Goal: Information Seeking & Learning: Find specific page/section

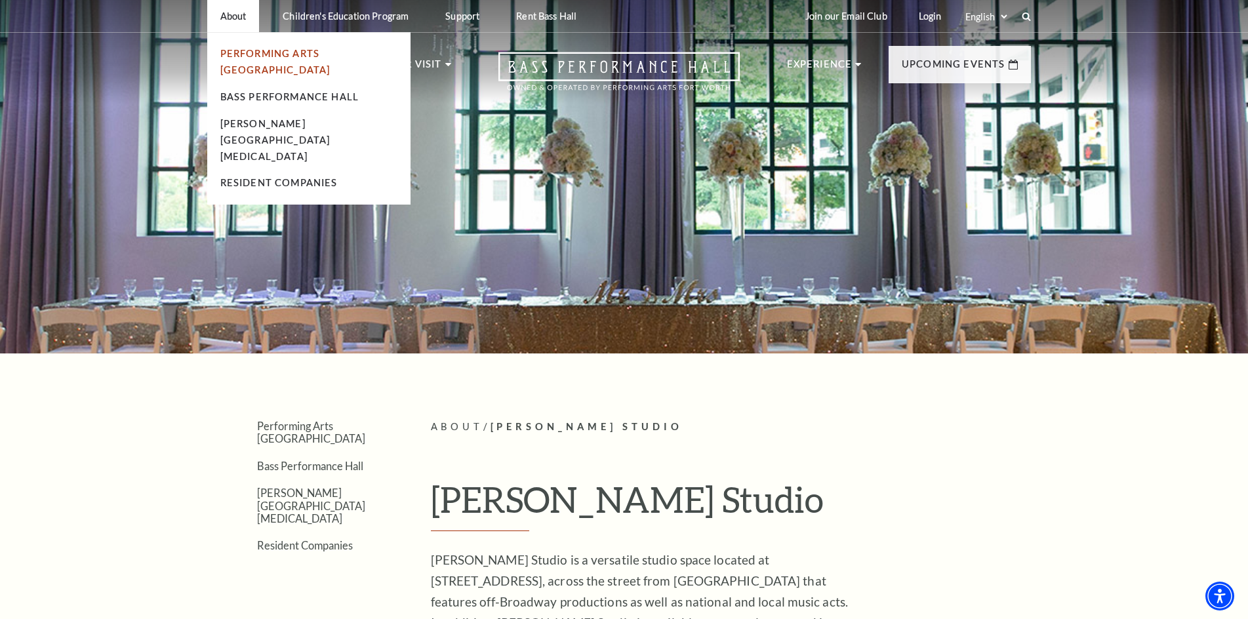
click at [260, 52] on link "Performing Arts [GEOGRAPHIC_DATA]" at bounding box center [275, 62] width 110 height 28
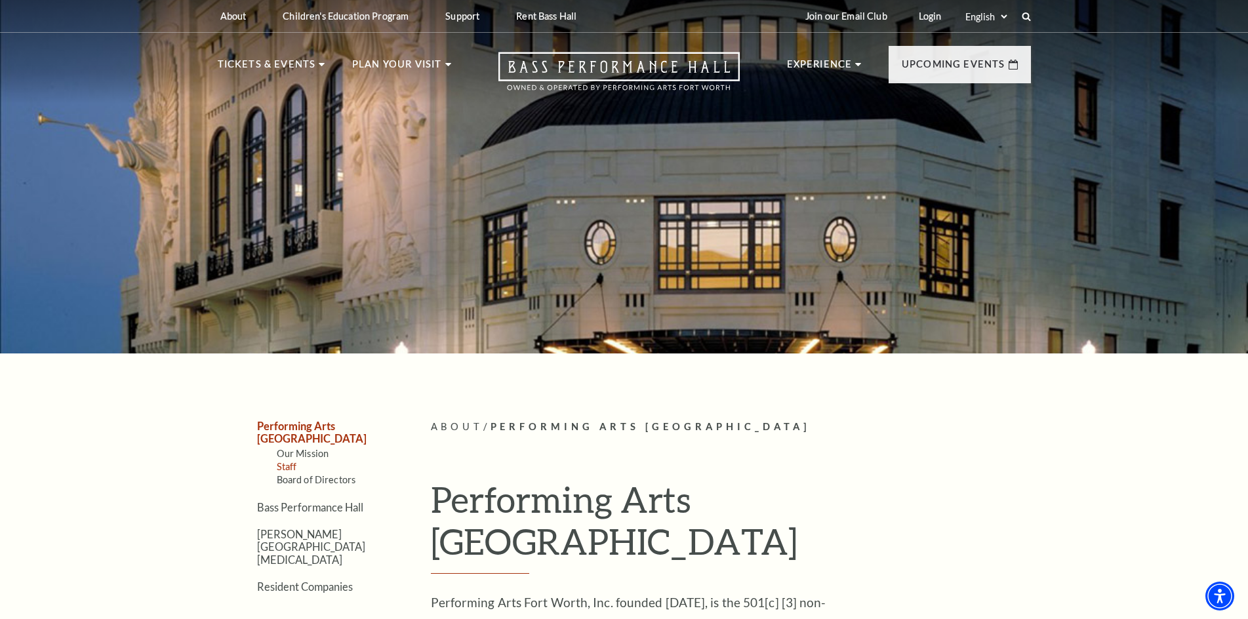
click at [277, 461] on link "Staff" at bounding box center [287, 466] width 20 height 11
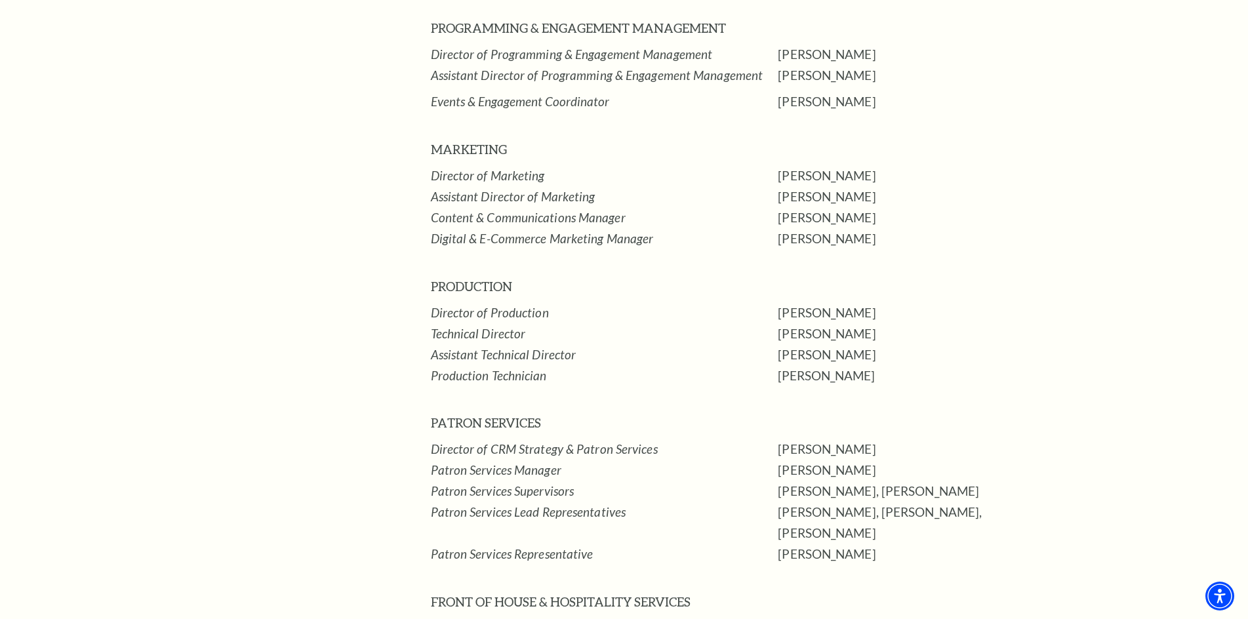
scroll to position [1050, 0]
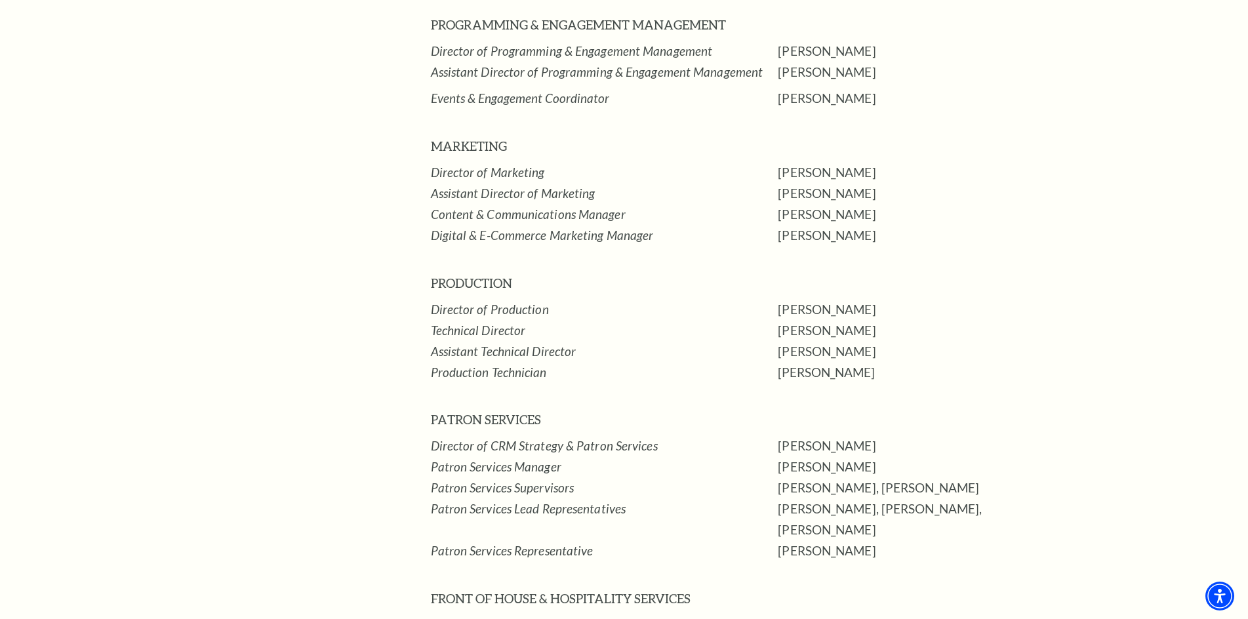
drag, startPoint x: 1251, startPoint y: 97, endPoint x: 1258, endPoint y: 320, distance: 223.1
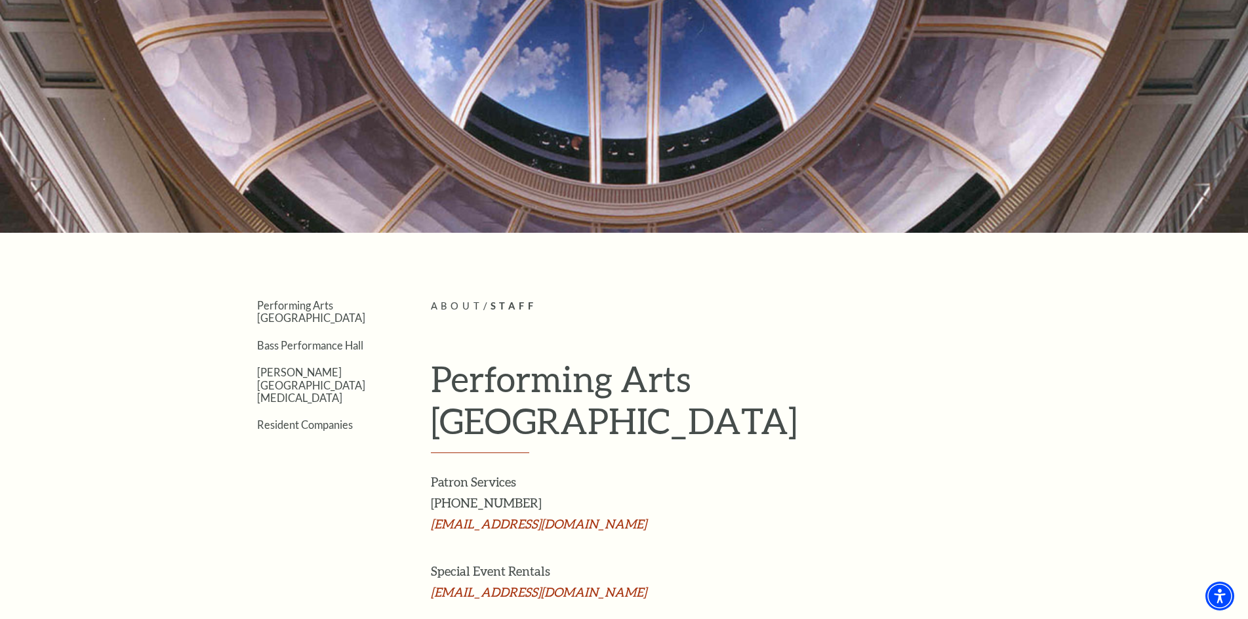
scroll to position [0, 0]
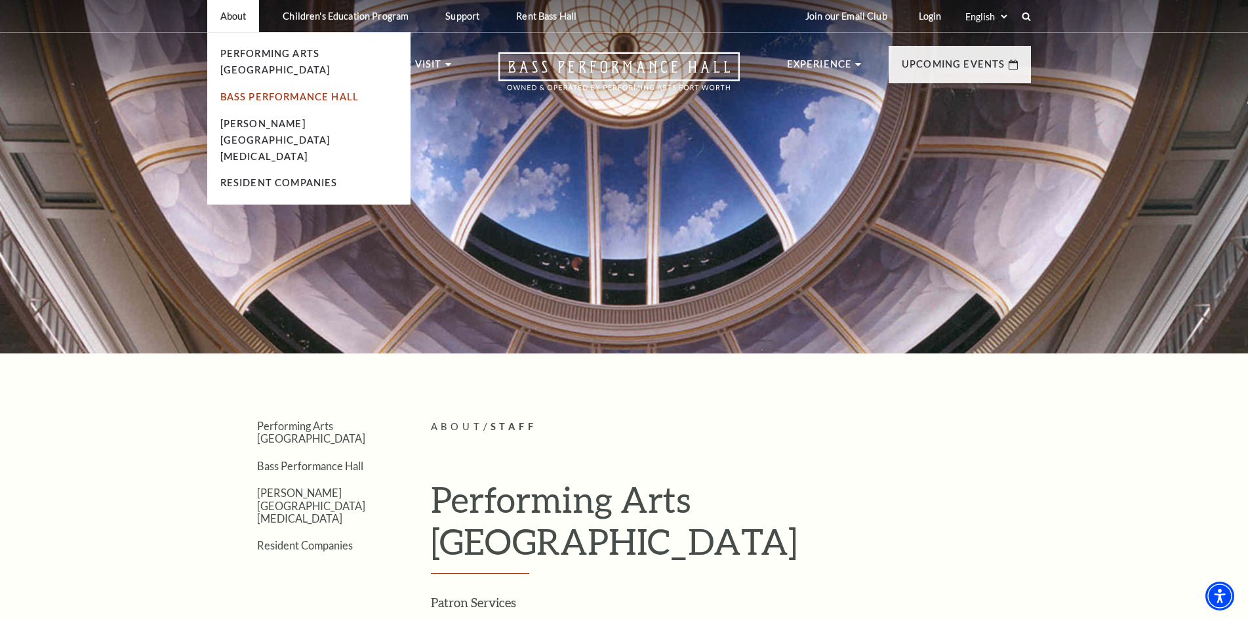
click at [239, 91] on link "Bass Performance Hall" at bounding box center [289, 96] width 139 height 11
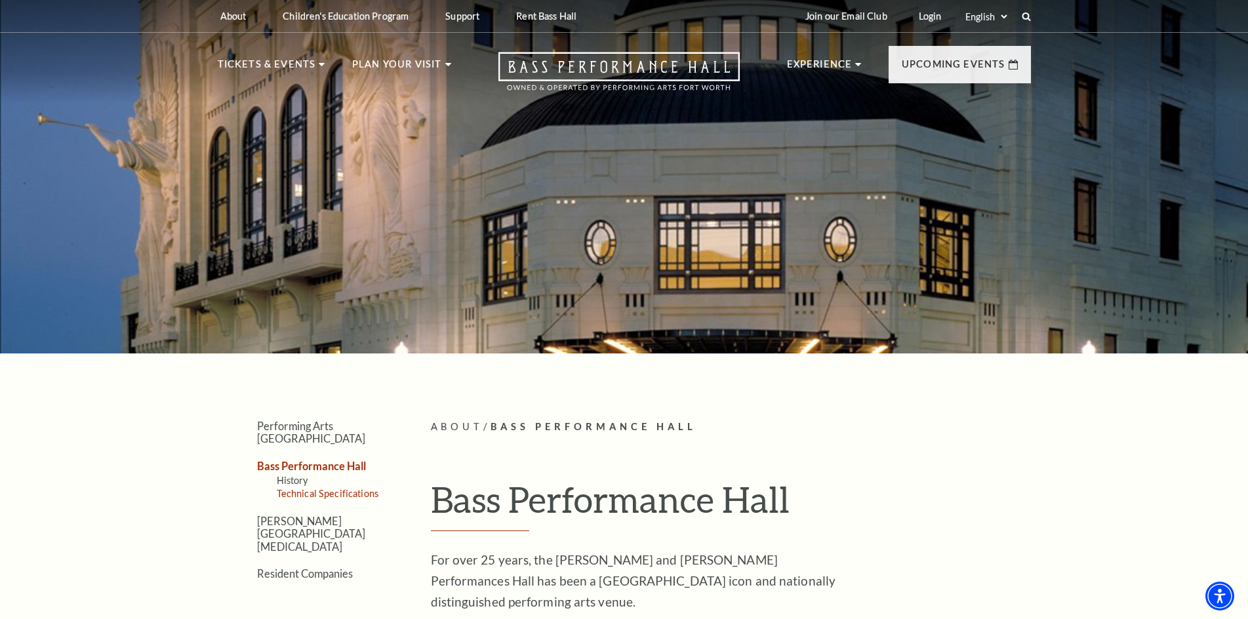
click at [296, 488] on link "Technical Specifications" at bounding box center [328, 493] width 102 height 11
